Goal: Find specific page/section: Find specific page/section

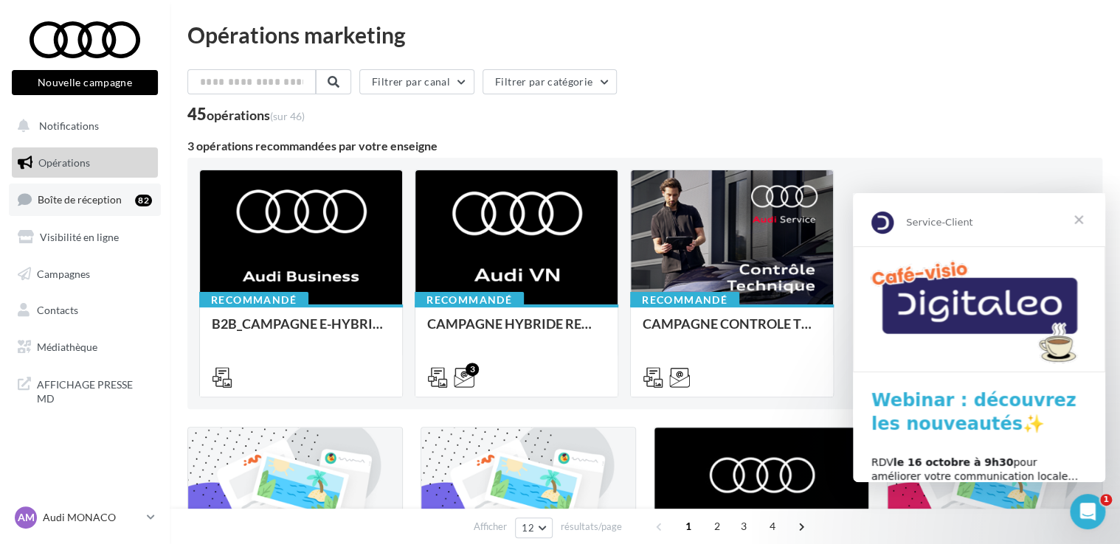
click at [99, 200] on span "Boîte de réception" at bounding box center [80, 199] width 84 height 13
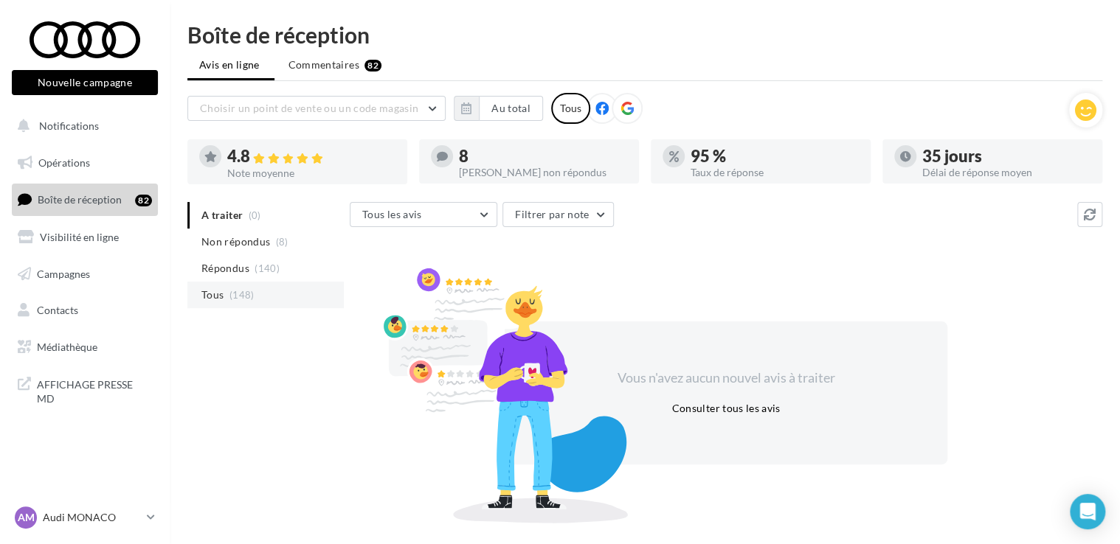
click at [227, 288] on li "Tous (148)" at bounding box center [265, 295] width 156 height 27
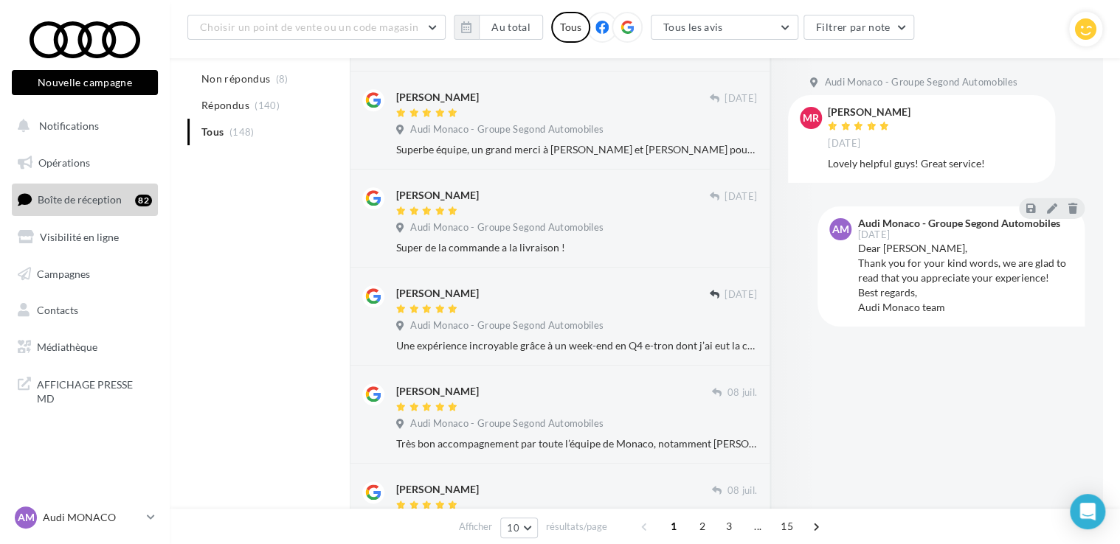
scroll to position [757, 0]
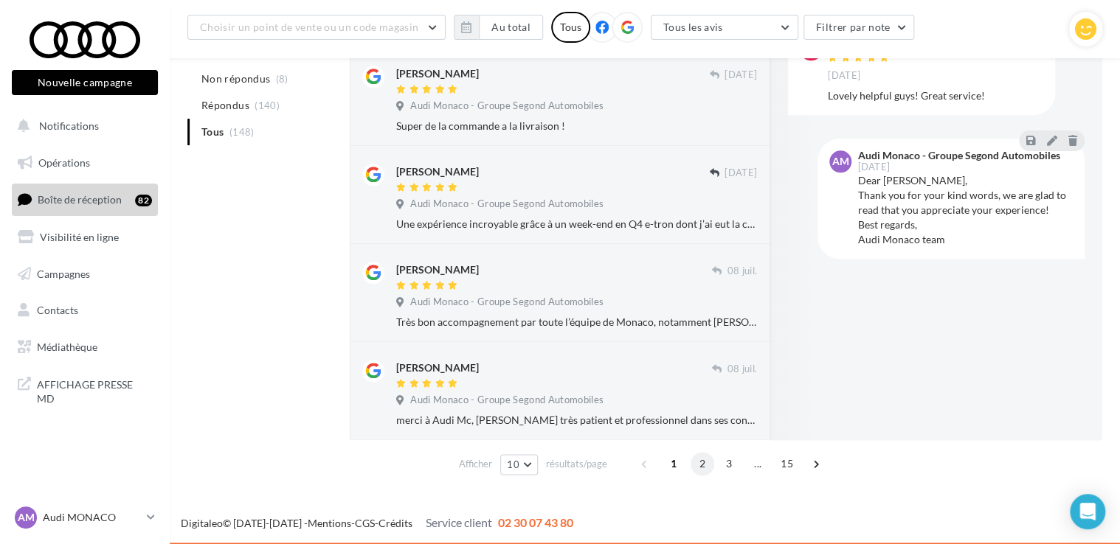
click at [698, 467] on span "2" at bounding box center [702, 464] width 24 height 24
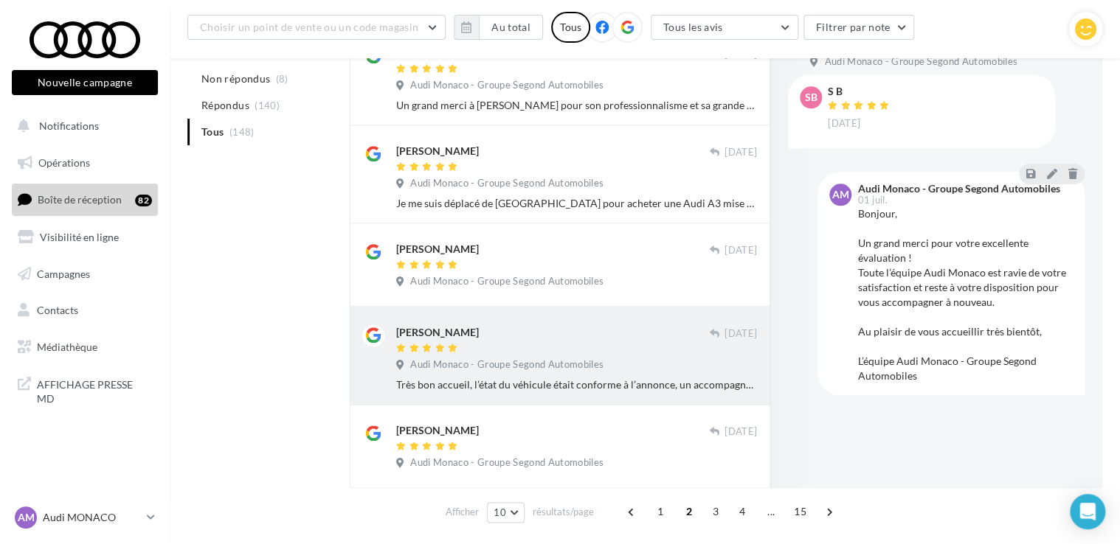
scroll to position [698, 0]
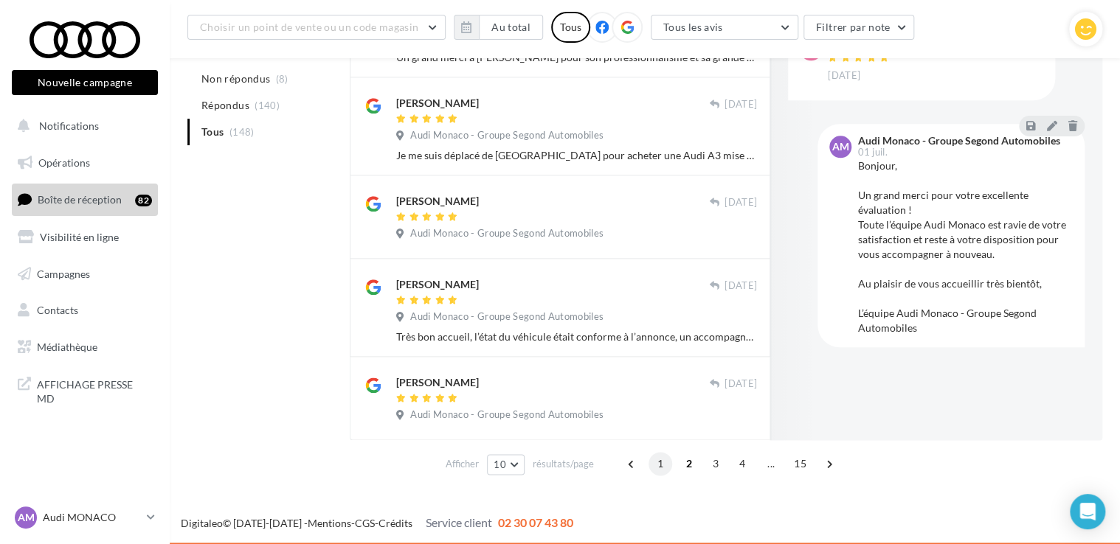
click at [664, 459] on span "1" at bounding box center [660, 464] width 24 height 24
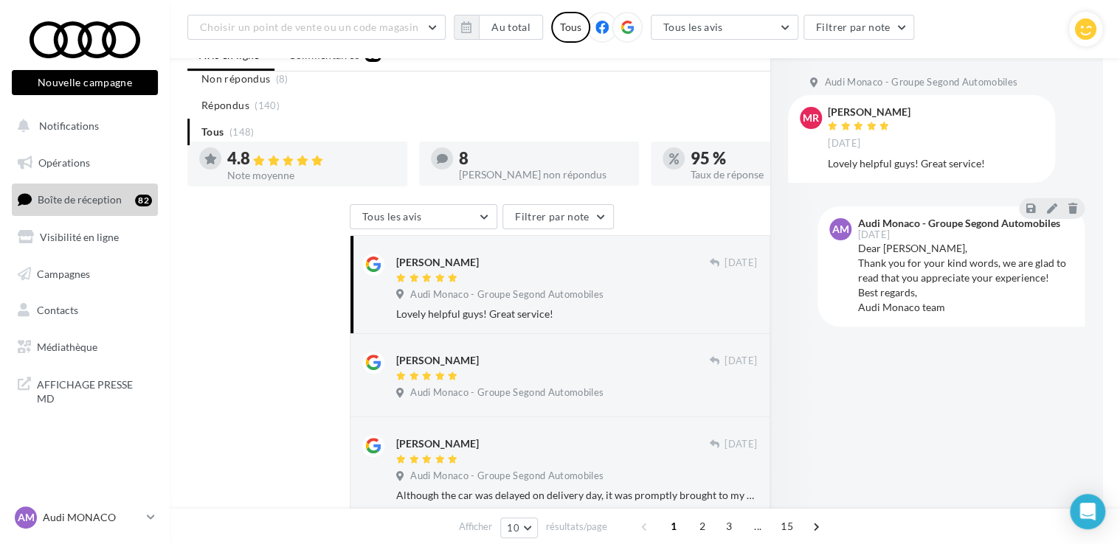
scroll to position [0, 0]
